Goal: Task Accomplishment & Management: Use online tool/utility

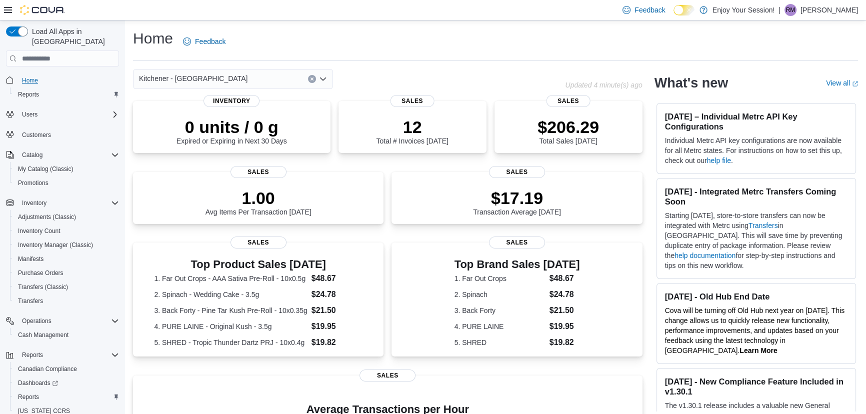
click at [30, 77] on span "Home" at bounding box center [30, 81] width 16 height 8
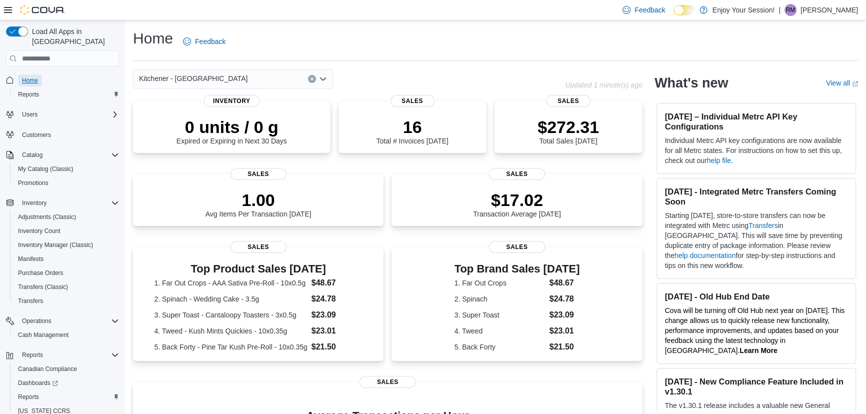
click at [27, 77] on span "Home" at bounding box center [30, 81] width 16 height 8
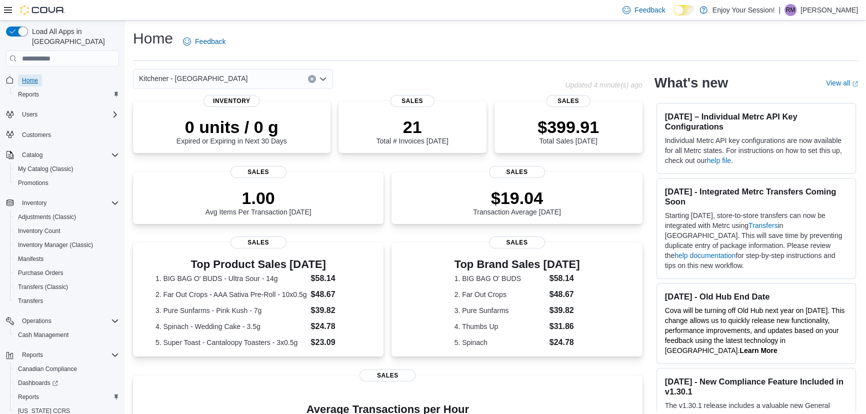
click at [31, 77] on span "Home" at bounding box center [30, 81] width 16 height 8
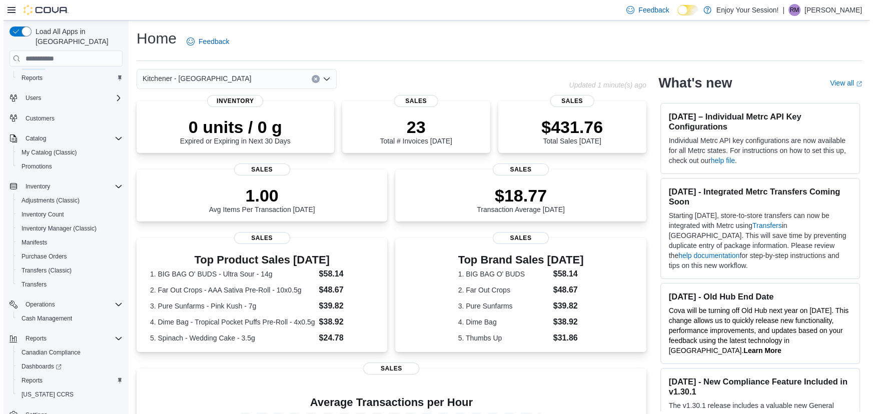
scroll to position [26, 0]
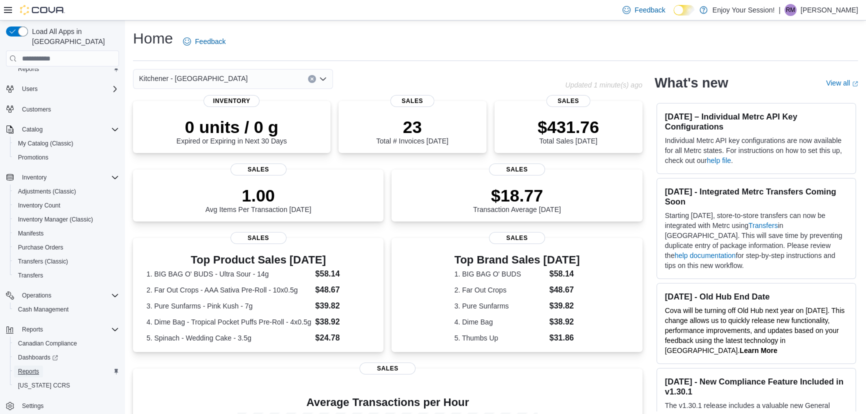
click at [29, 368] on span "Reports" at bounding box center [28, 372] width 21 height 8
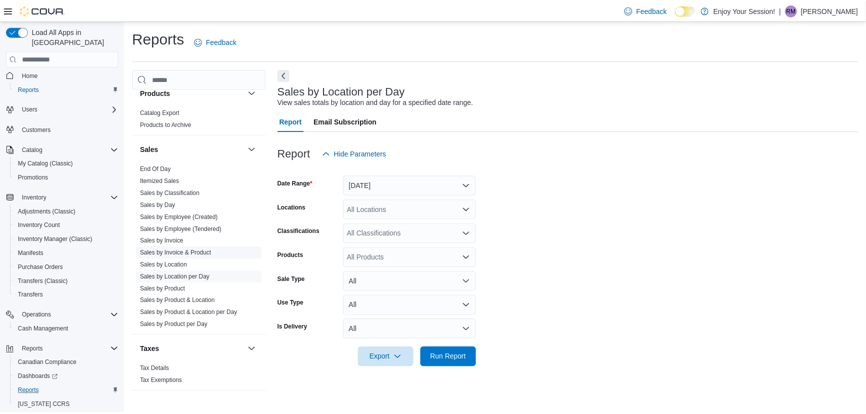
scroll to position [605, 0]
click at [159, 240] on link "Sales by Invoice" at bounding box center [163, 239] width 44 height 7
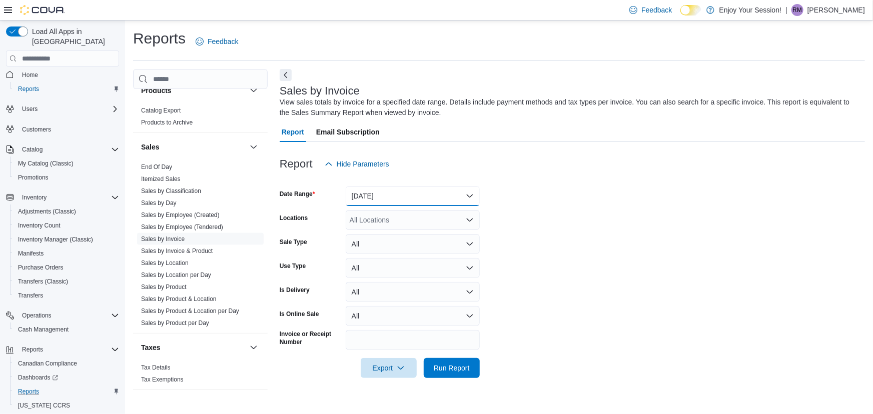
click at [388, 199] on button "[DATE]" at bounding box center [413, 196] width 134 height 20
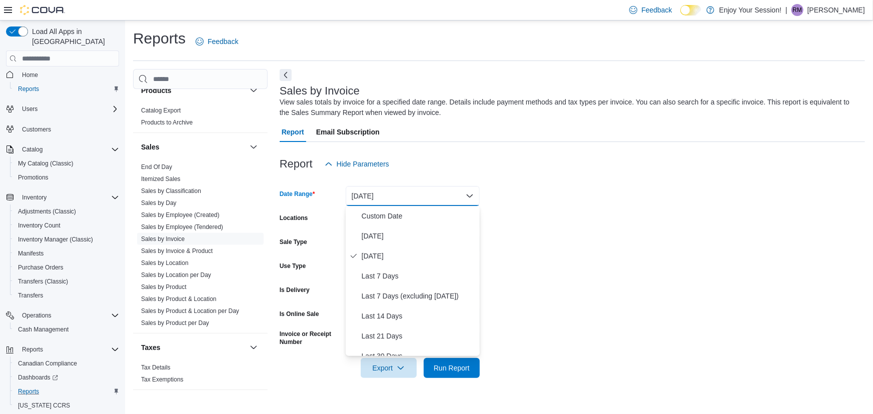
click at [400, 196] on button "[DATE]" at bounding box center [413, 196] width 134 height 20
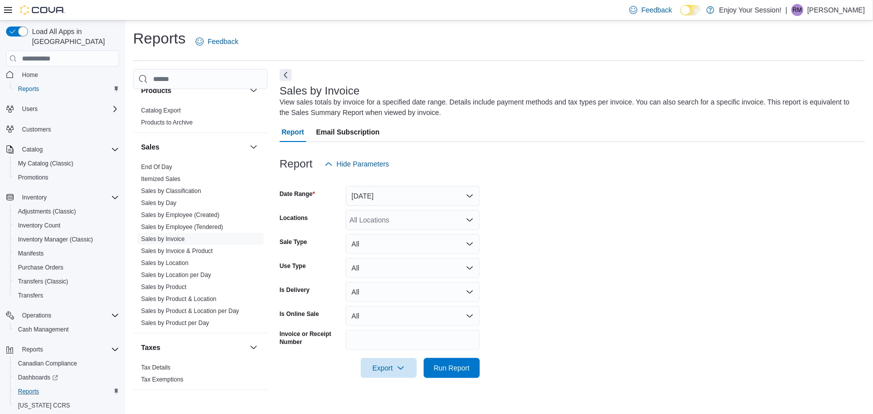
click at [389, 219] on div "All Locations" at bounding box center [413, 220] width 134 height 20
type input "****"
click at [370, 234] on span "Kitchener - [GEOGRAPHIC_DATA]" at bounding box center [421, 237] width 109 height 10
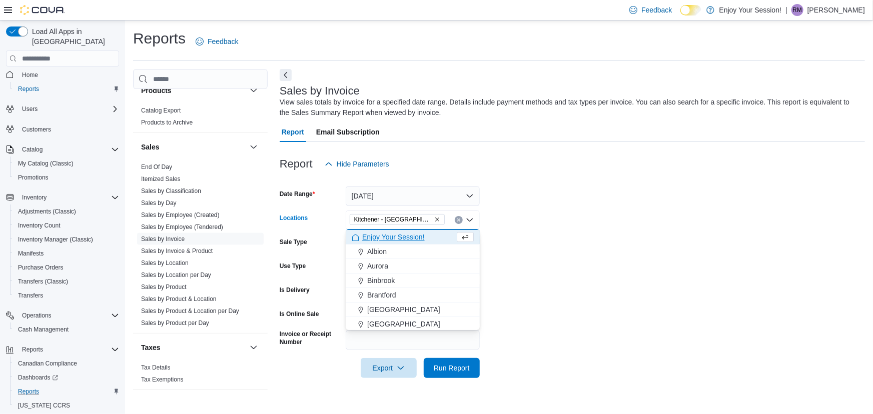
click at [533, 222] on form "Date Range [DATE] Locations Kitchener - [GEOGRAPHIC_DATA] Combo box. Selected. …" at bounding box center [572, 276] width 585 height 204
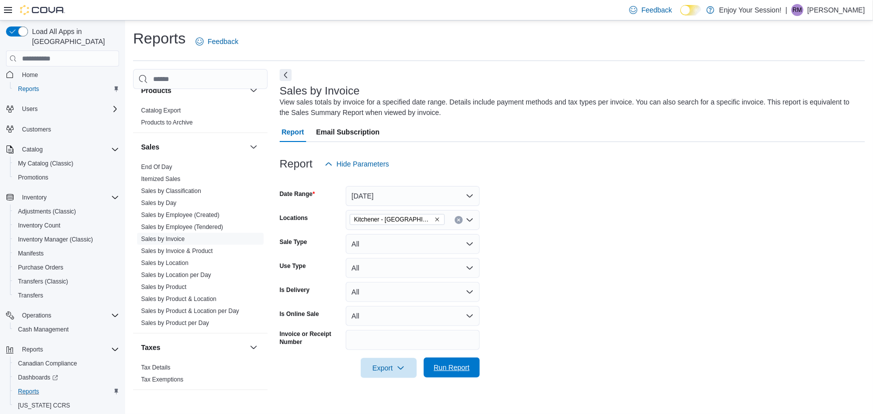
click at [451, 369] on span "Run Report" at bounding box center [452, 368] width 36 height 10
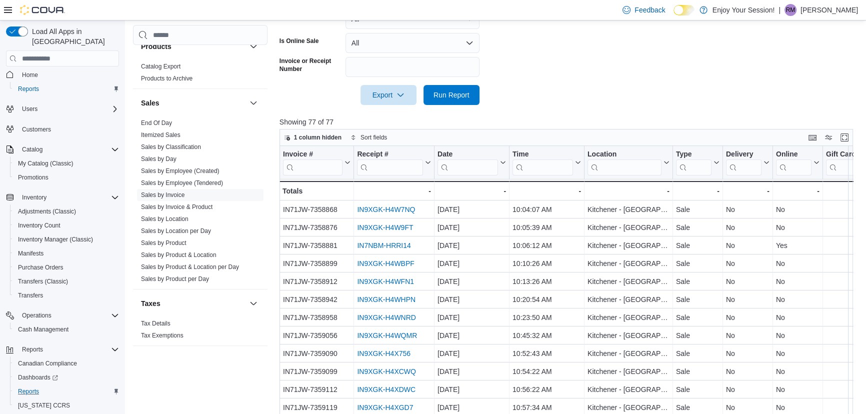
scroll to position [305, 0]
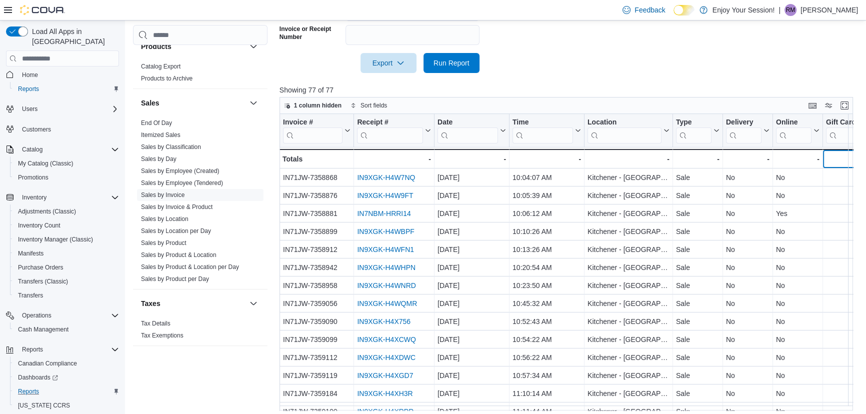
click at [833, 163] on div "$0.00" at bounding box center [850, 159] width 48 height 12
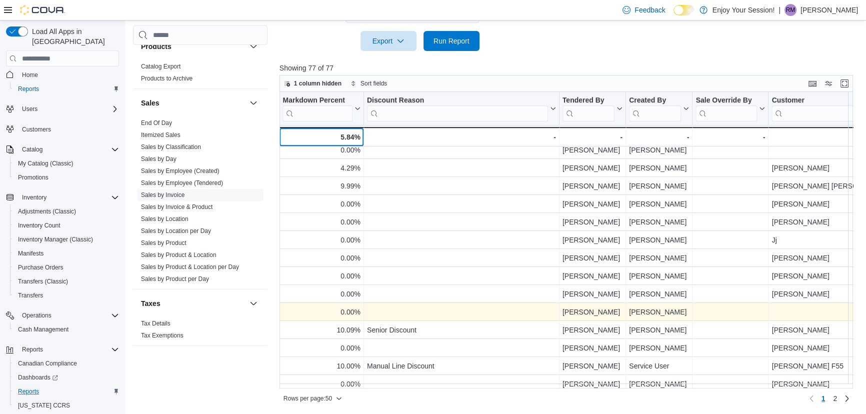
scroll to position [663, 1095]
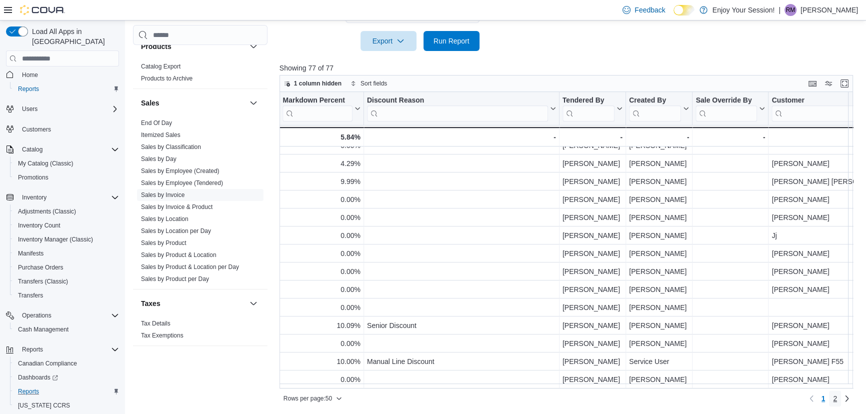
click at [837, 398] on span "2" at bounding box center [835, 399] width 4 height 10
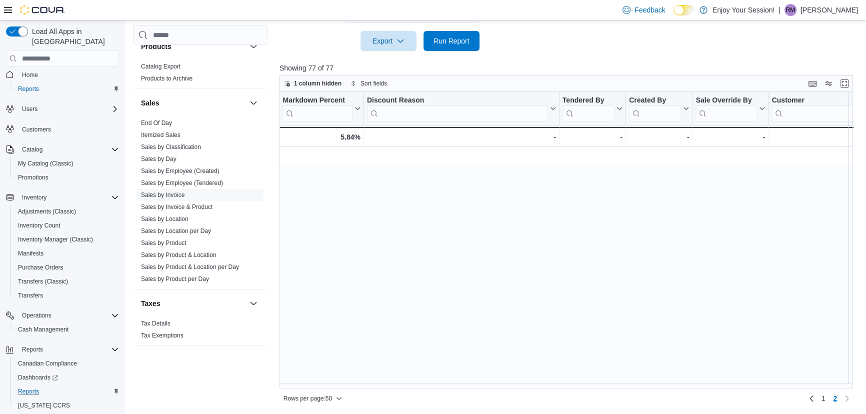
scroll to position [0, 0]
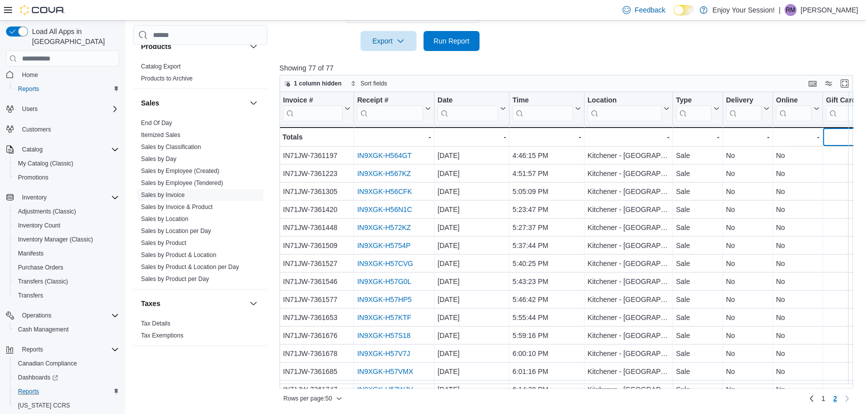
click at [838, 143] on div "$0.00 - Gift Card Sales, column 9, row 28" at bounding box center [850, 137] width 54 height 20
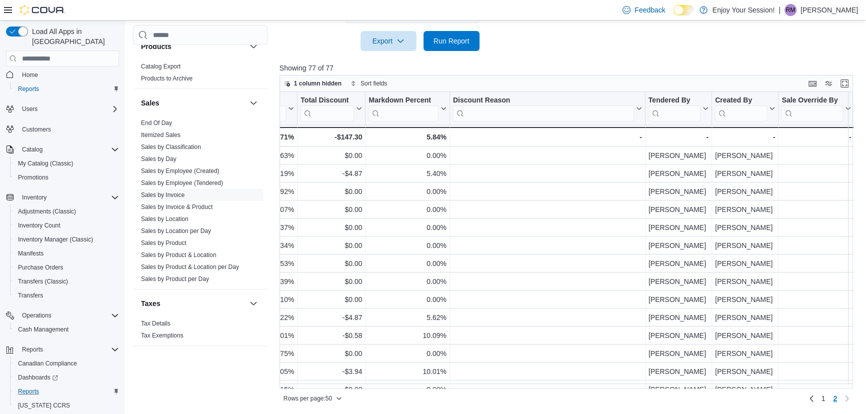
scroll to position [0, 1152]
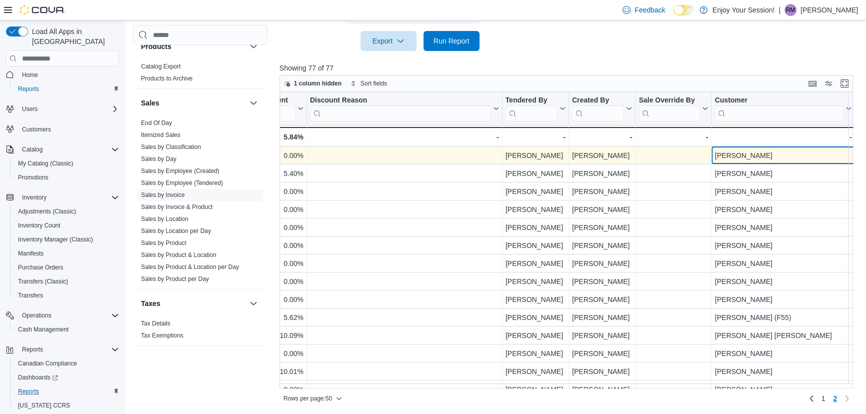
click at [805, 153] on div "[PERSON_NAME]" at bounding box center [783, 156] width 137 height 12
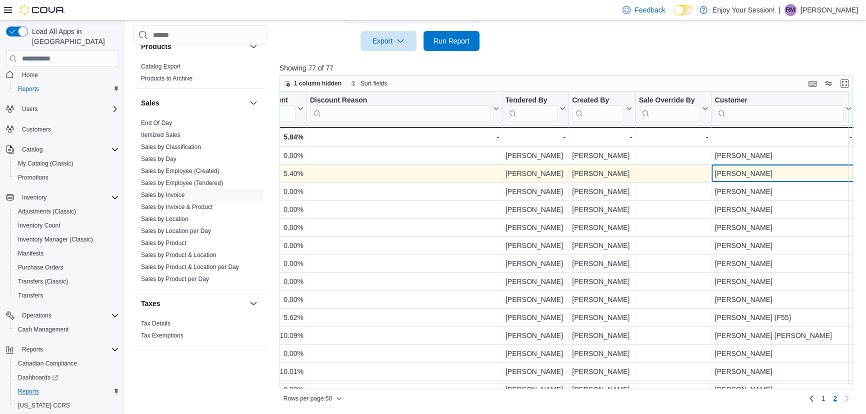
click at [800, 167] on div "[PERSON_NAME] - Customer, column 23, row 52" at bounding box center [784, 174] width 144 height 18
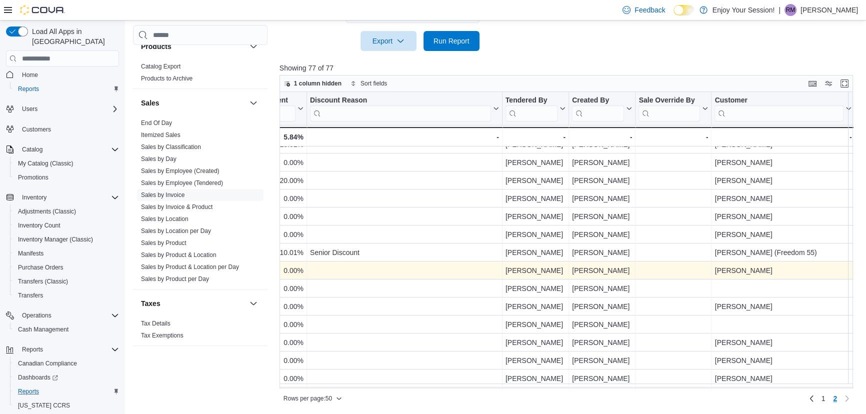
scroll to position [249, 1152]
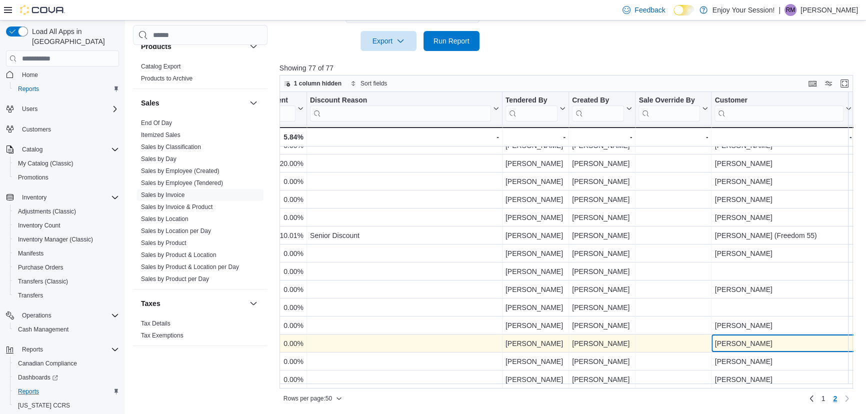
click at [744, 339] on div "[PERSON_NAME]" at bounding box center [783, 344] width 137 height 12
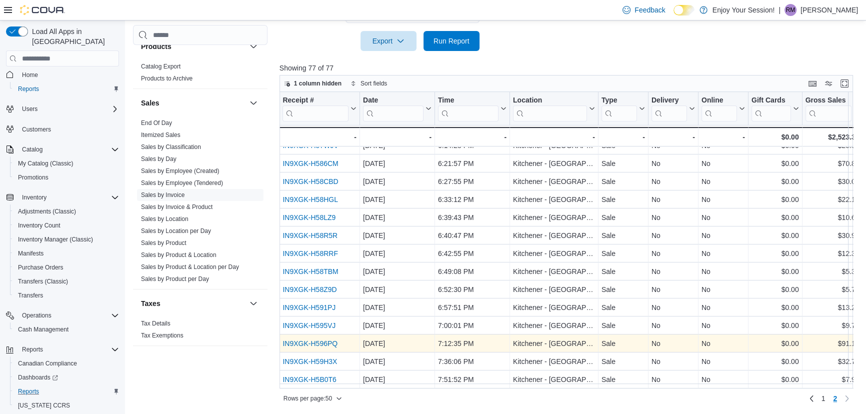
scroll to position [249, 0]
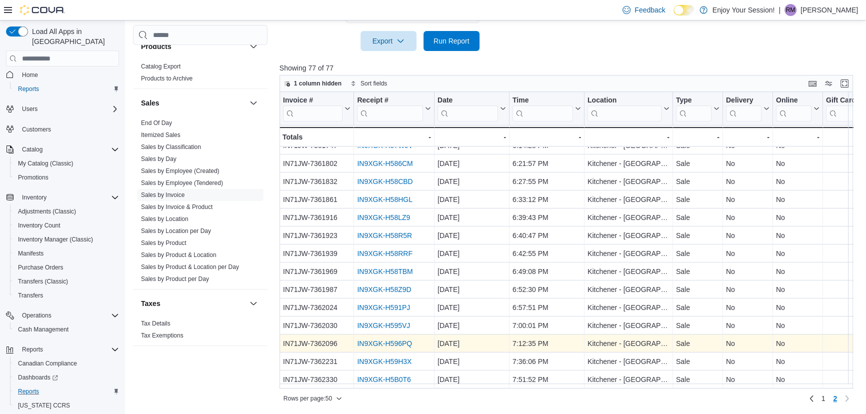
click at [378, 340] on link "IN9XGK-H596PQ" at bounding box center [384, 344] width 55 height 8
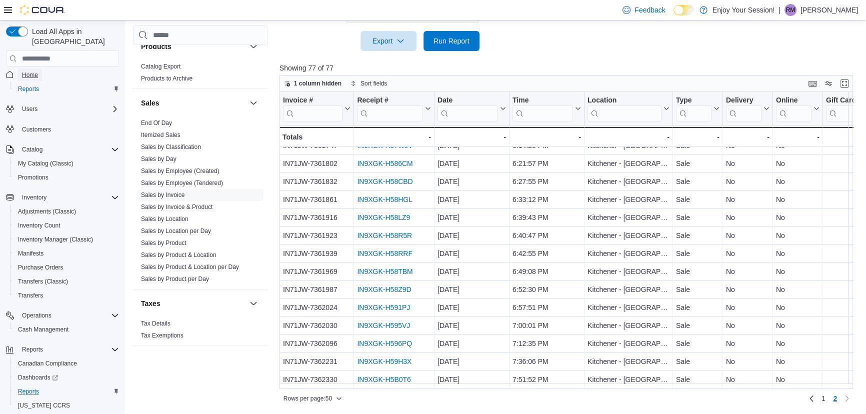
click at [26, 71] on span "Home" at bounding box center [30, 75] width 16 height 8
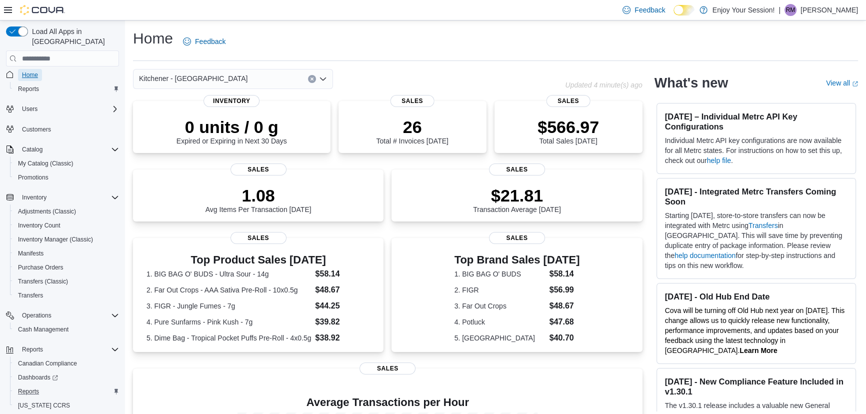
click at [34, 71] on span "Home" at bounding box center [30, 75] width 16 height 8
